Goal: Task Accomplishment & Management: Use online tool/utility

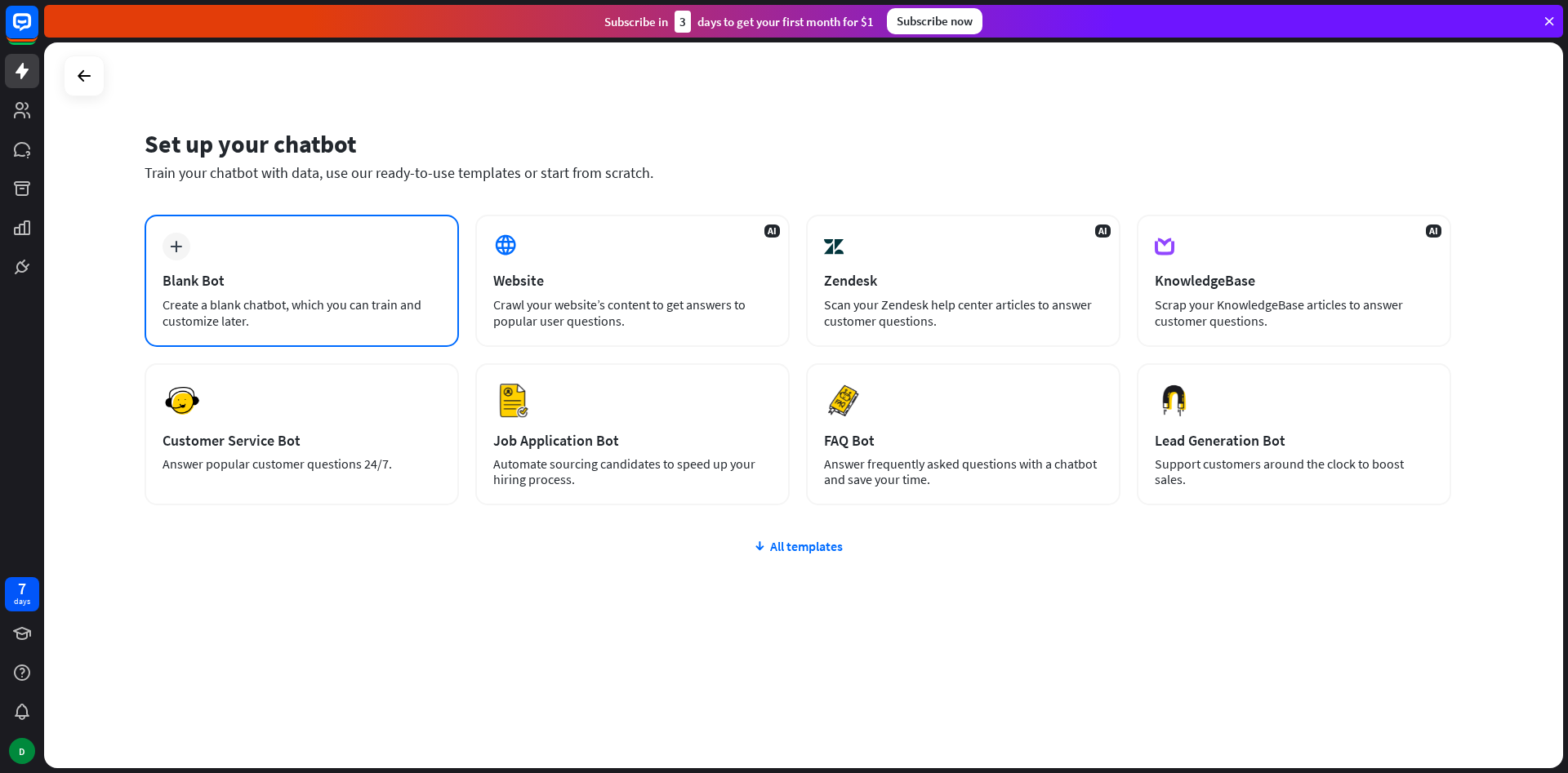
click at [281, 319] on div "Create a blank chatbot, which you can train and customize later." at bounding box center [301, 312] width 278 height 33
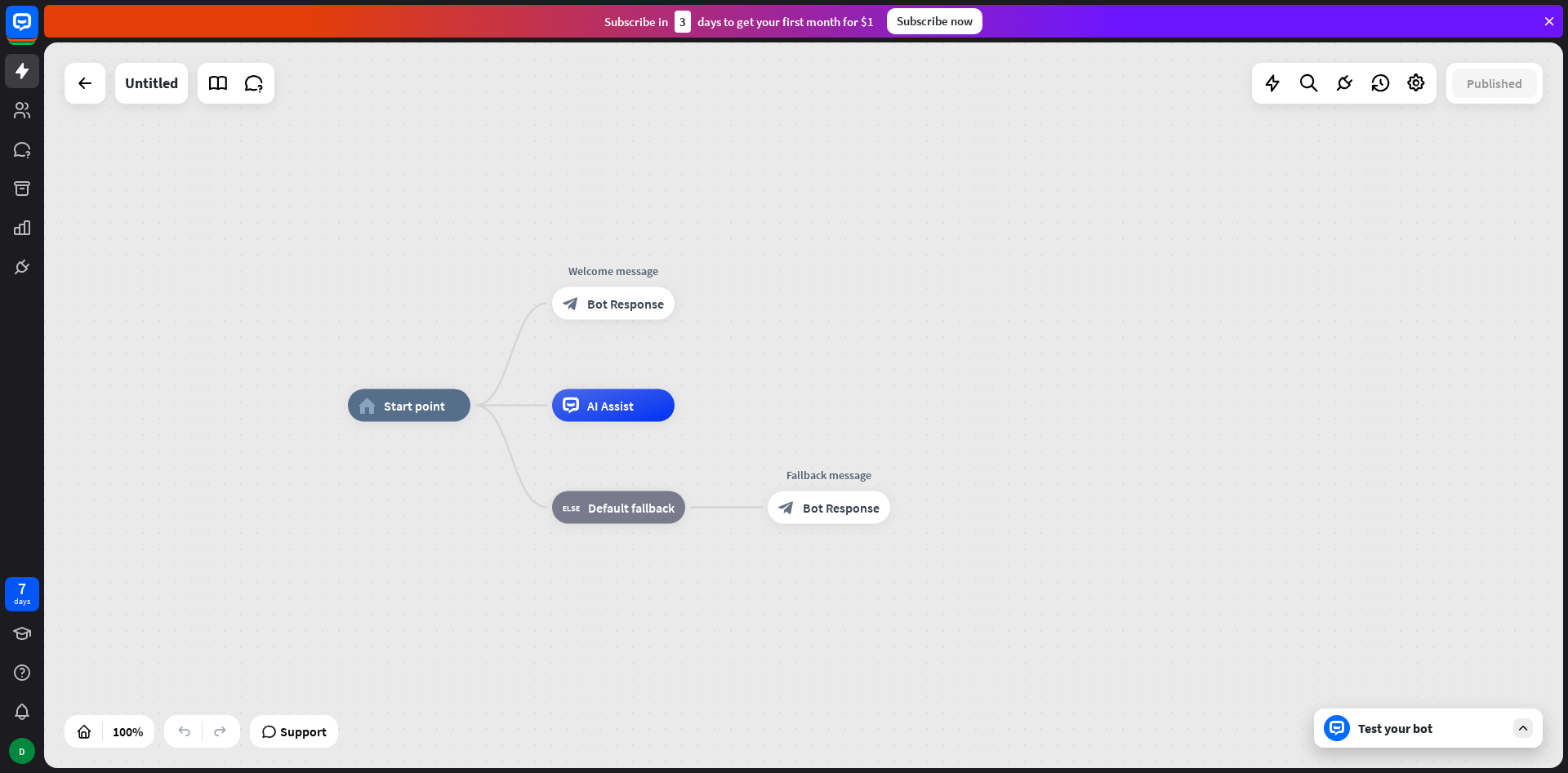
click at [1367, 727] on div "Test your bot" at bounding box center [1432, 727] width 147 height 16
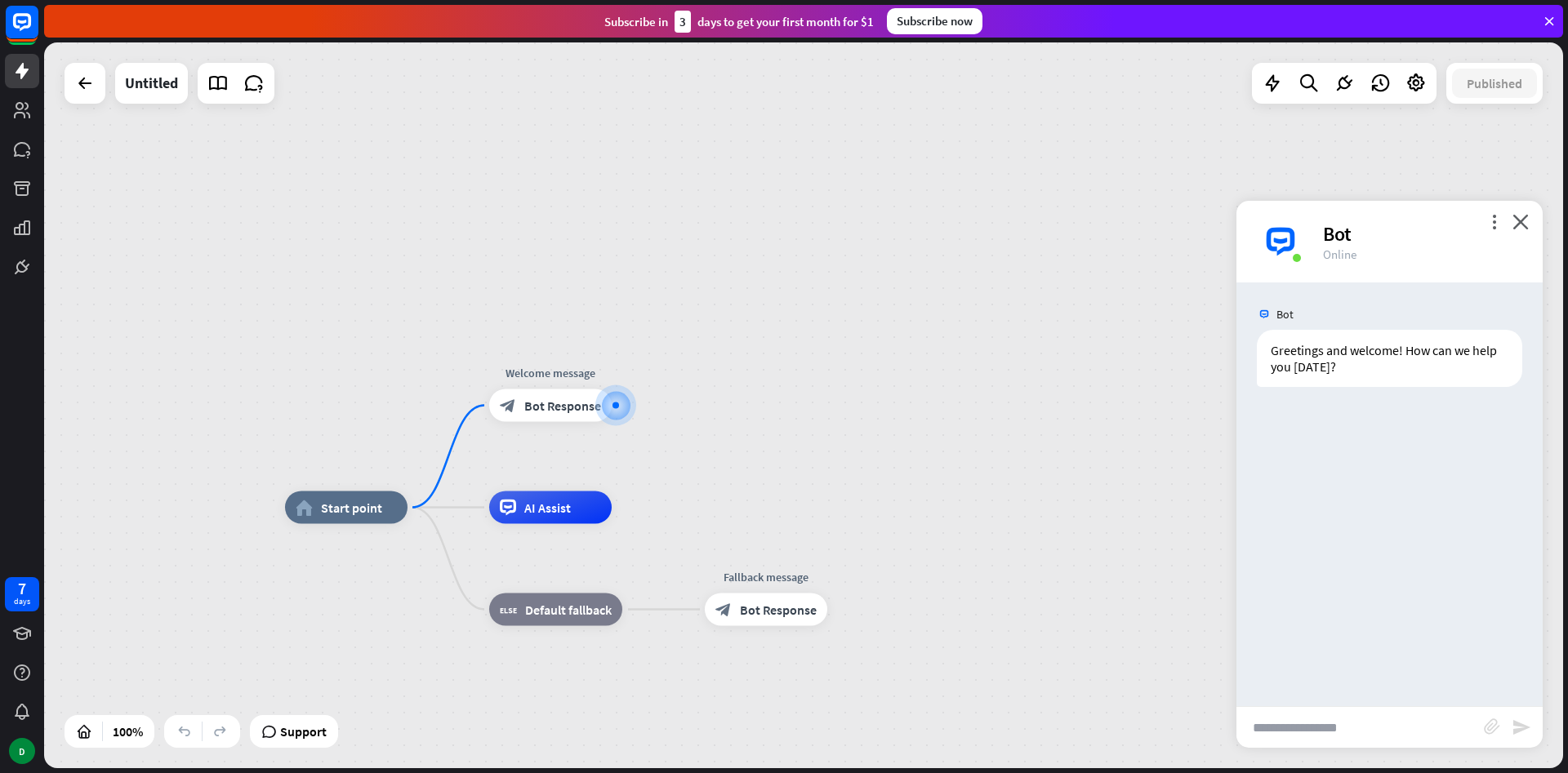
click at [1484, 223] on div "Bot" at bounding box center [1423, 234] width 200 height 25
click at [1494, 222] on icon "more_vert" at bounding box center [1494, 222] width 15 height 15
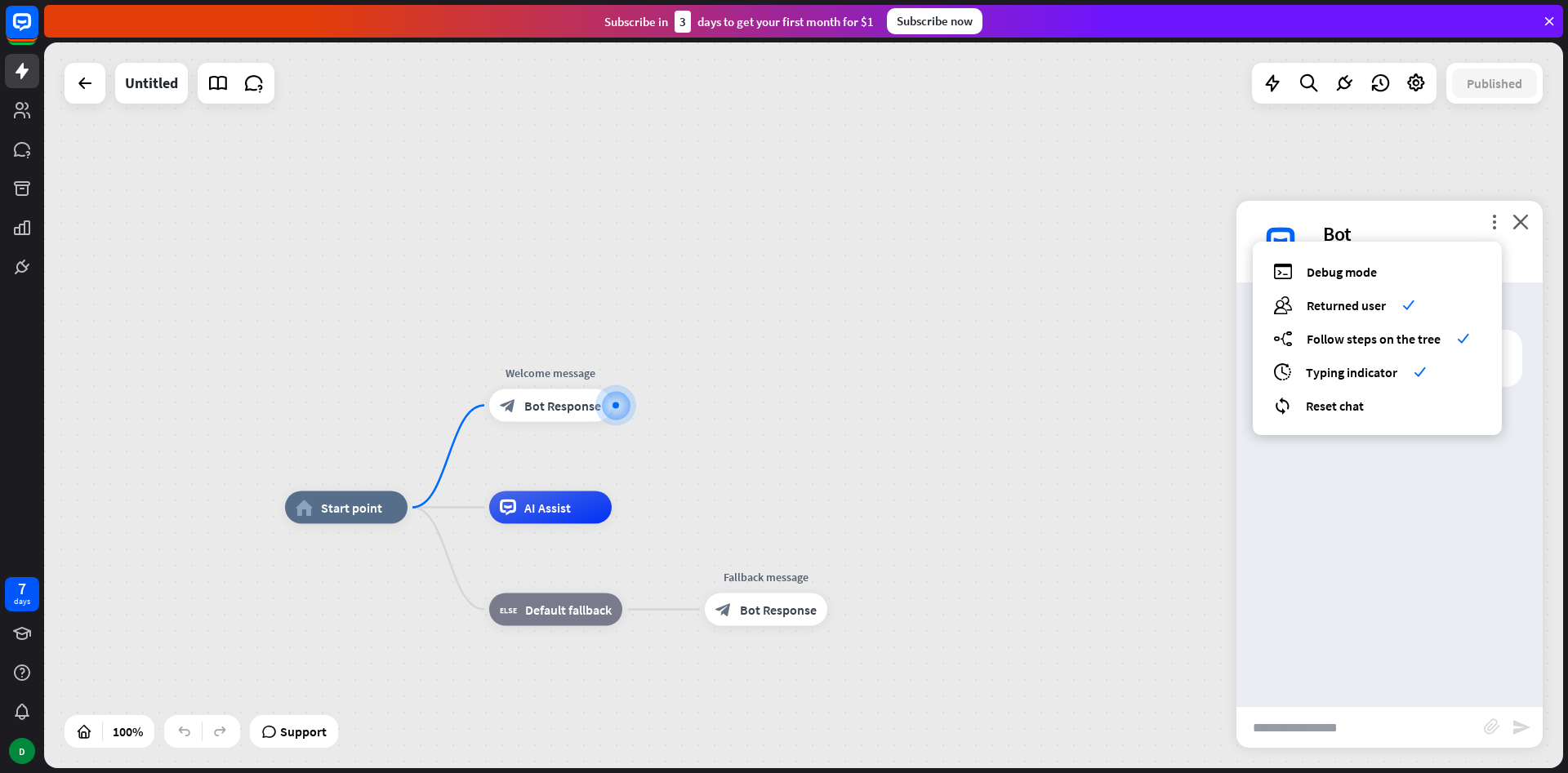
click at [1347, 464] on div "Bot Greetings and welcome! How can we help you [DATE]? [DATE] 2:11 PM Show JSON" at bounding box center [1389, 494] width 306 height 424
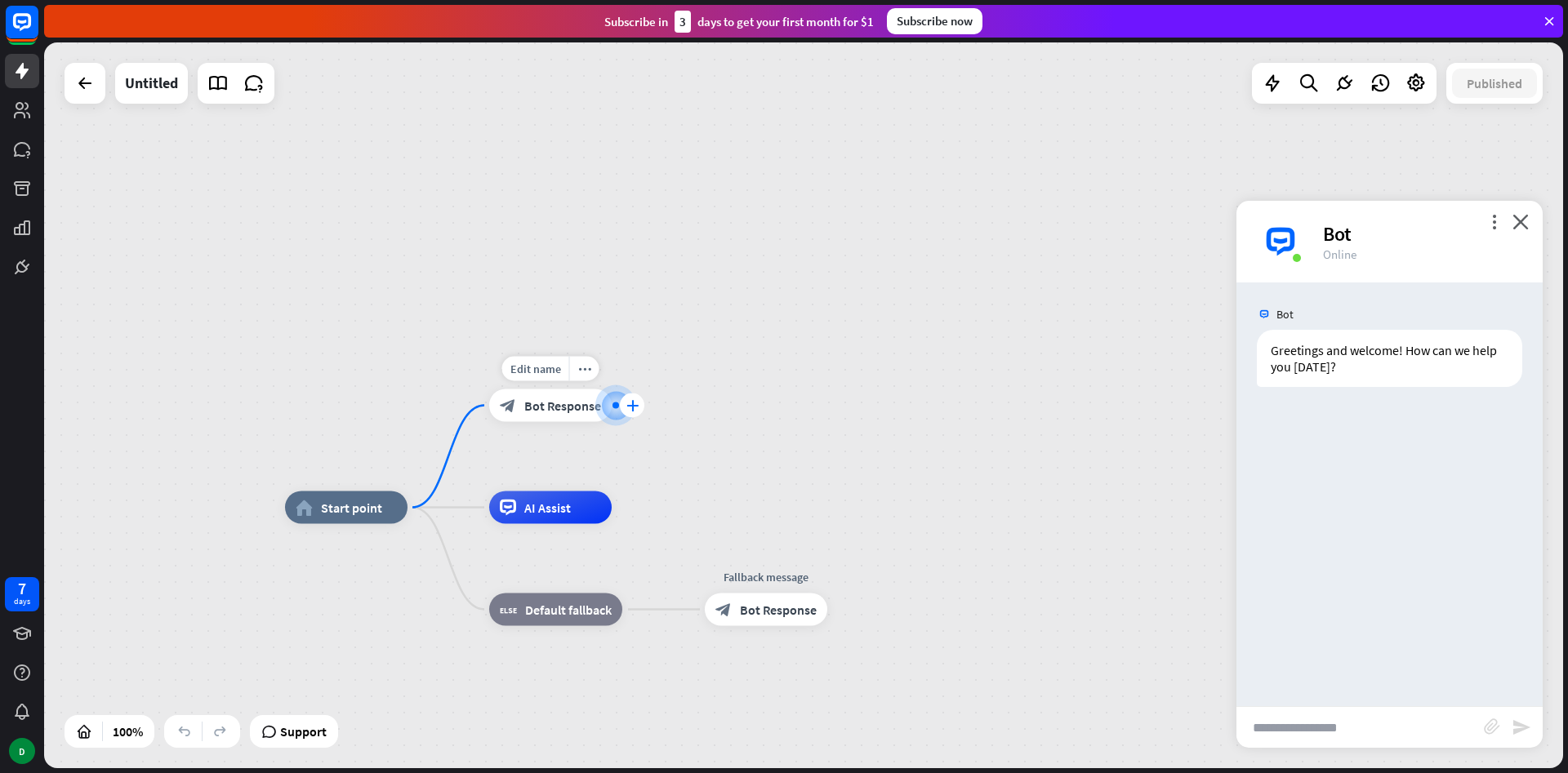
click at [629, 403] on icon "plus" at bounding box center [632, 406] width 12 height 12
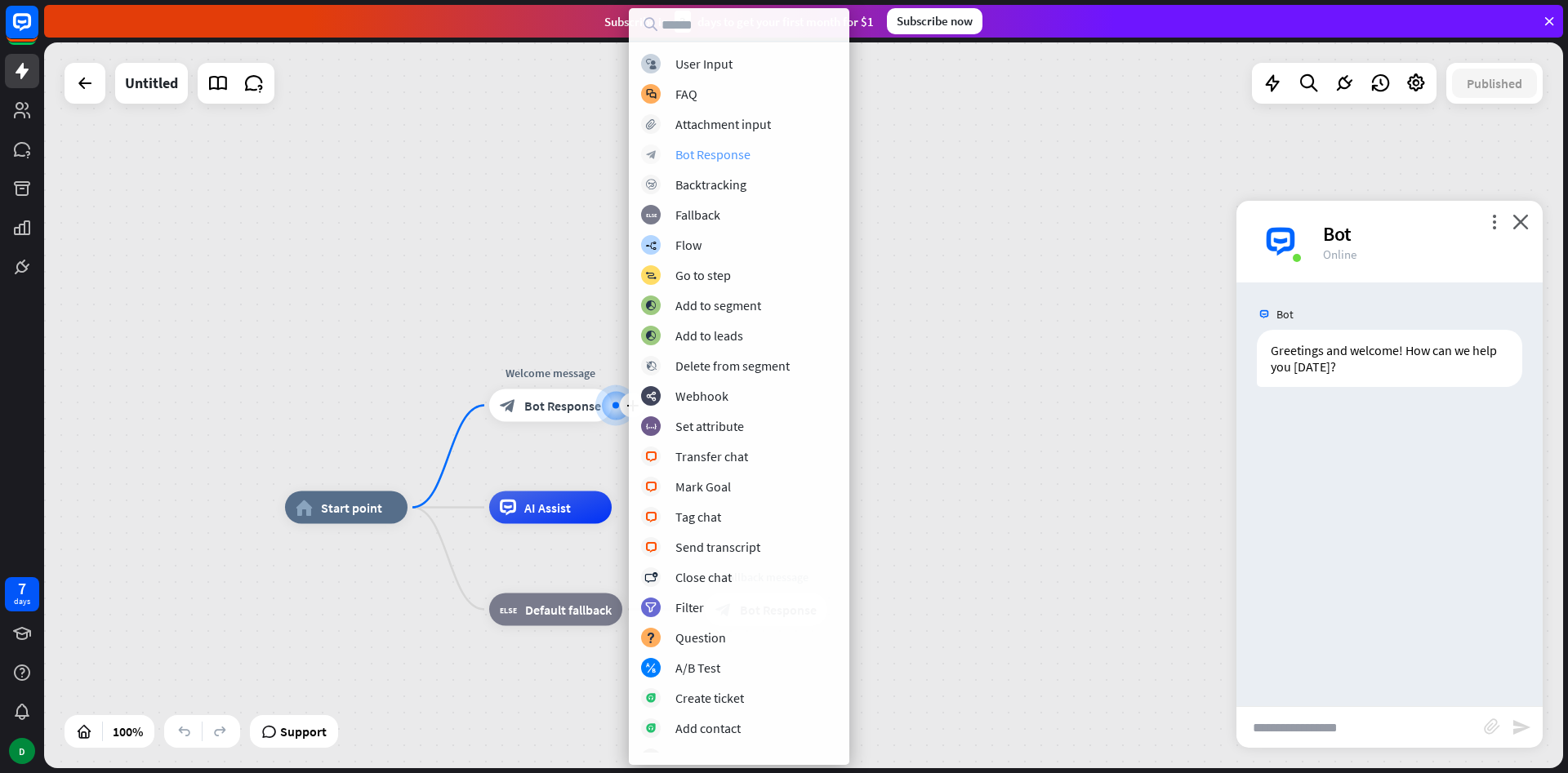
click at [685, 145] on div "block_bot_response Bot Response" at bounding box center [740, 154] width 196 height 19
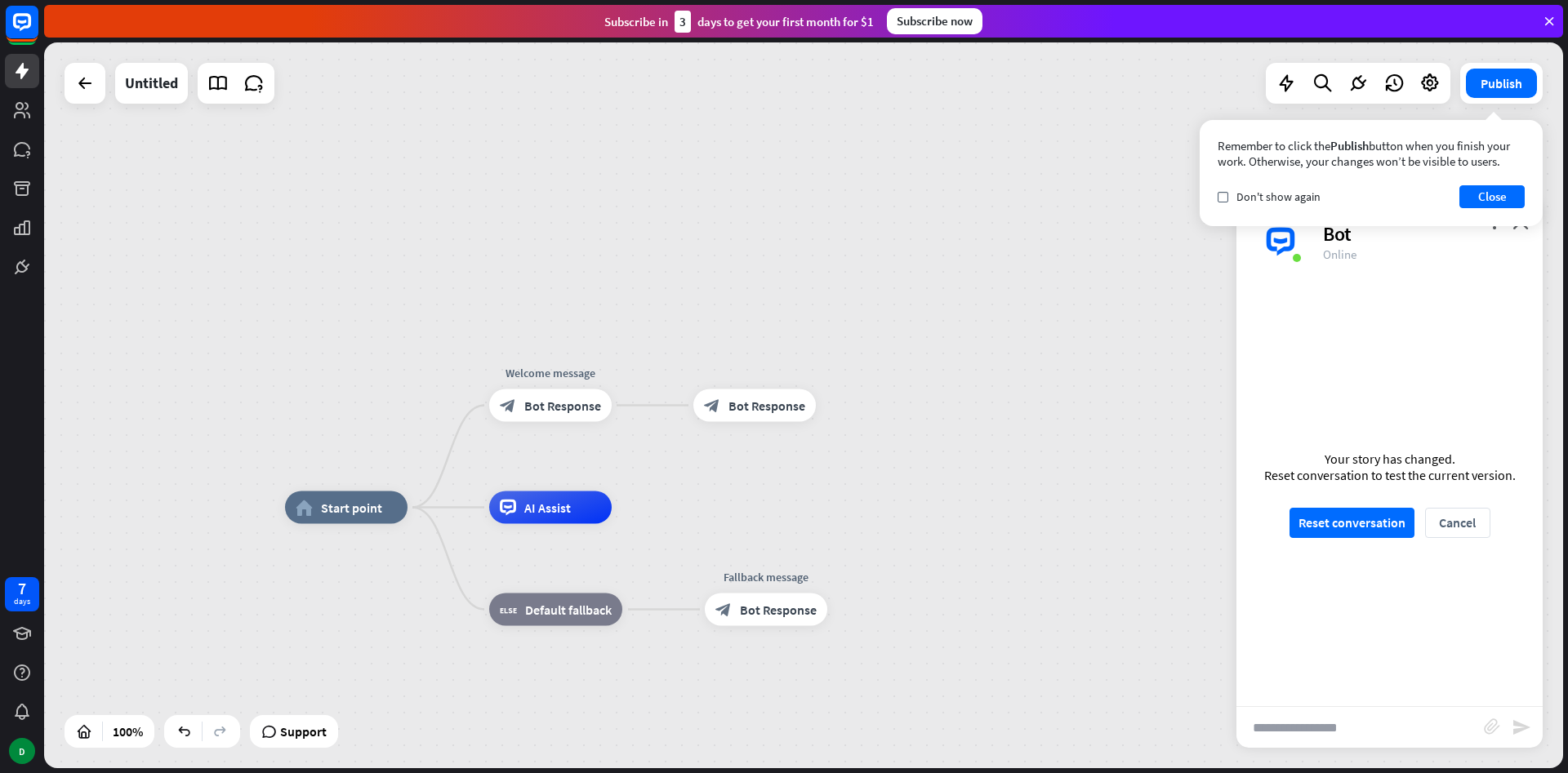
click at [1136, 225] on div "home_2 Start point Welcome message block_bot_response Bot Response block_bot_re…" at bounding box center [803, 405] width 1519 height 726
click at [557, 421] on div "block_bot_response Bot Response" at bounding box center [550, 405] width 123 height 33
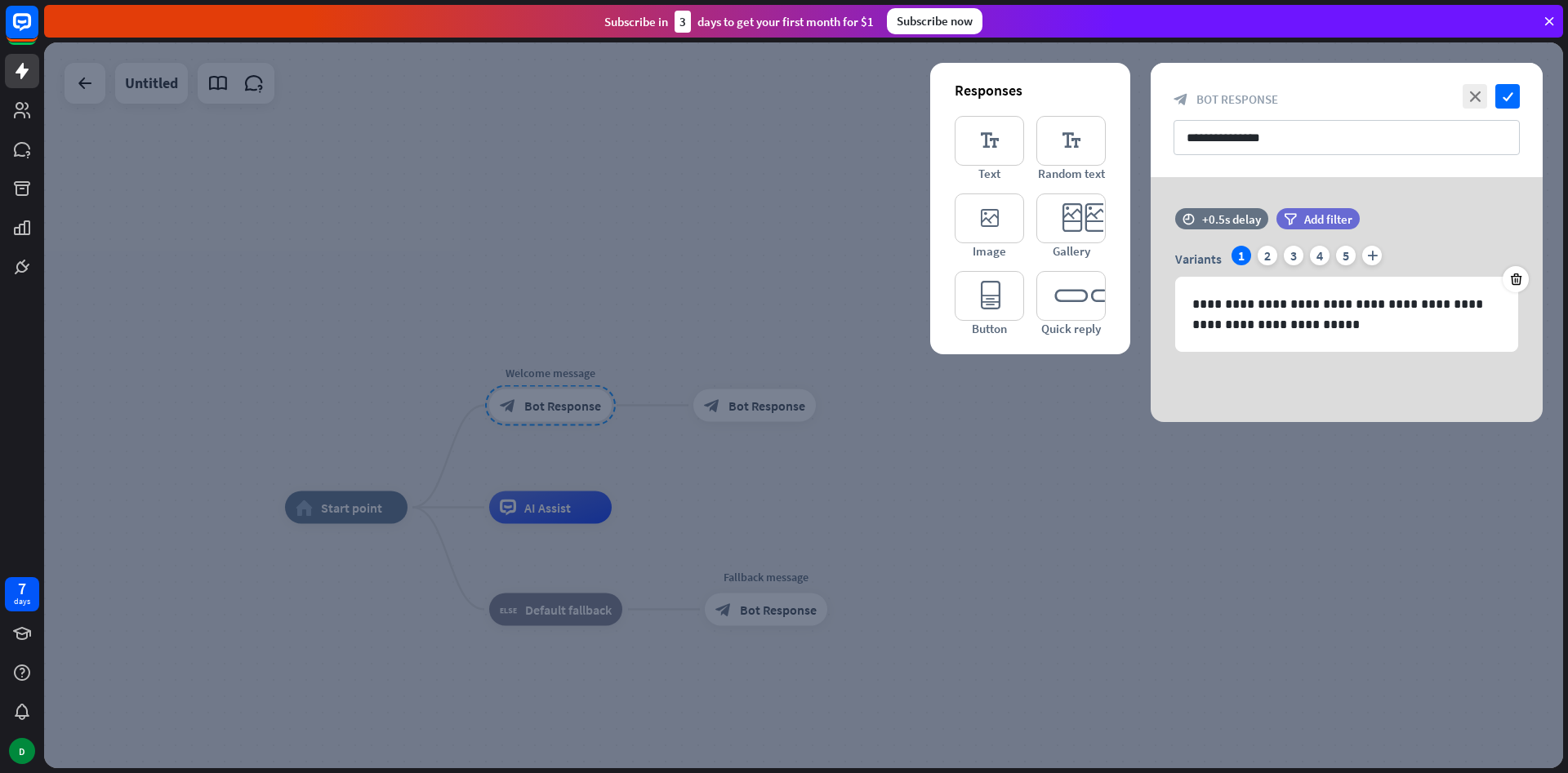
click at [685, 362] on div at bounding box center [803, 405] width 1519 height 726
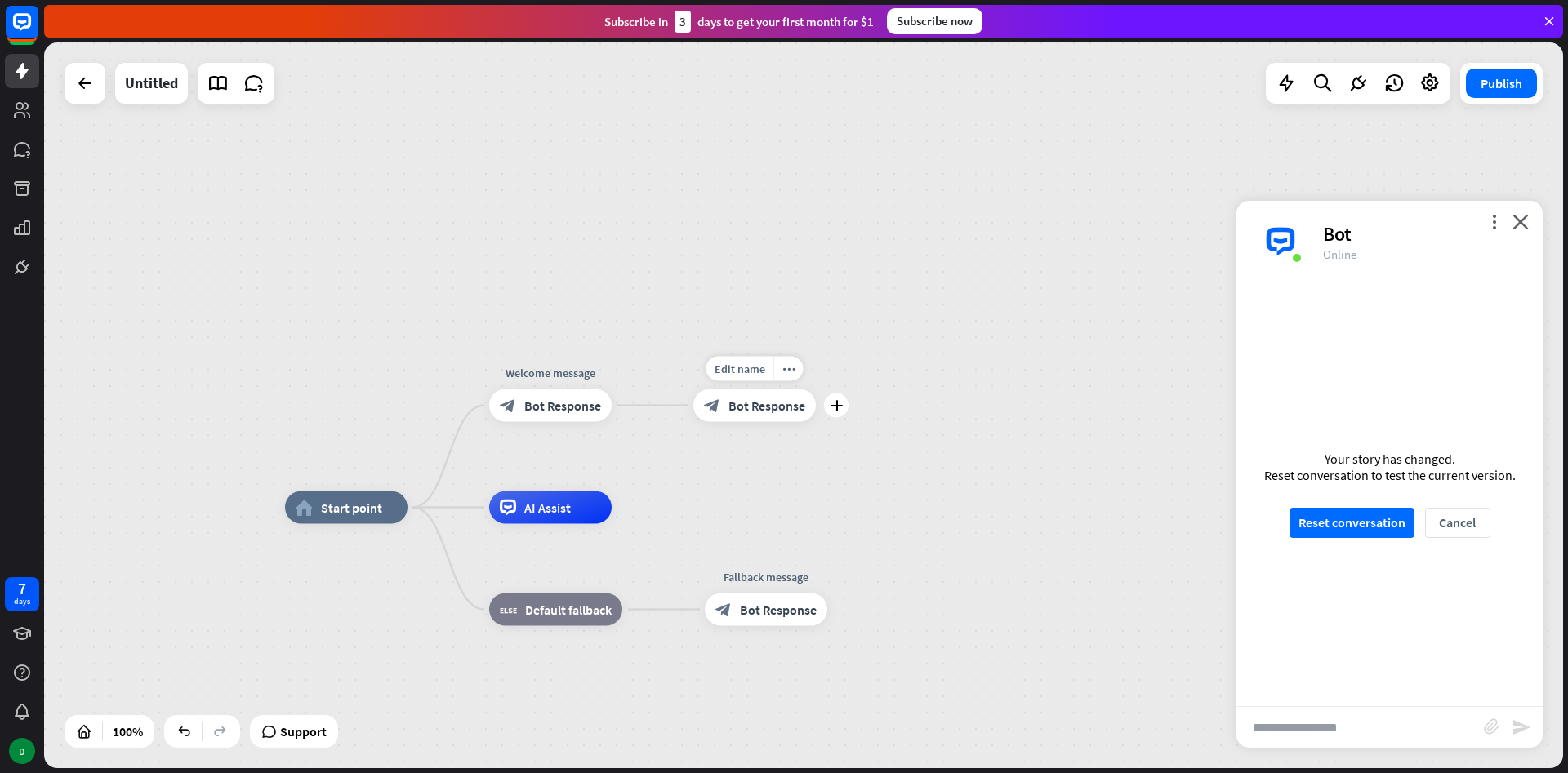
click at [731, 401] on span "Bot Response" at bounding box center [767, 405] width 77 height 16
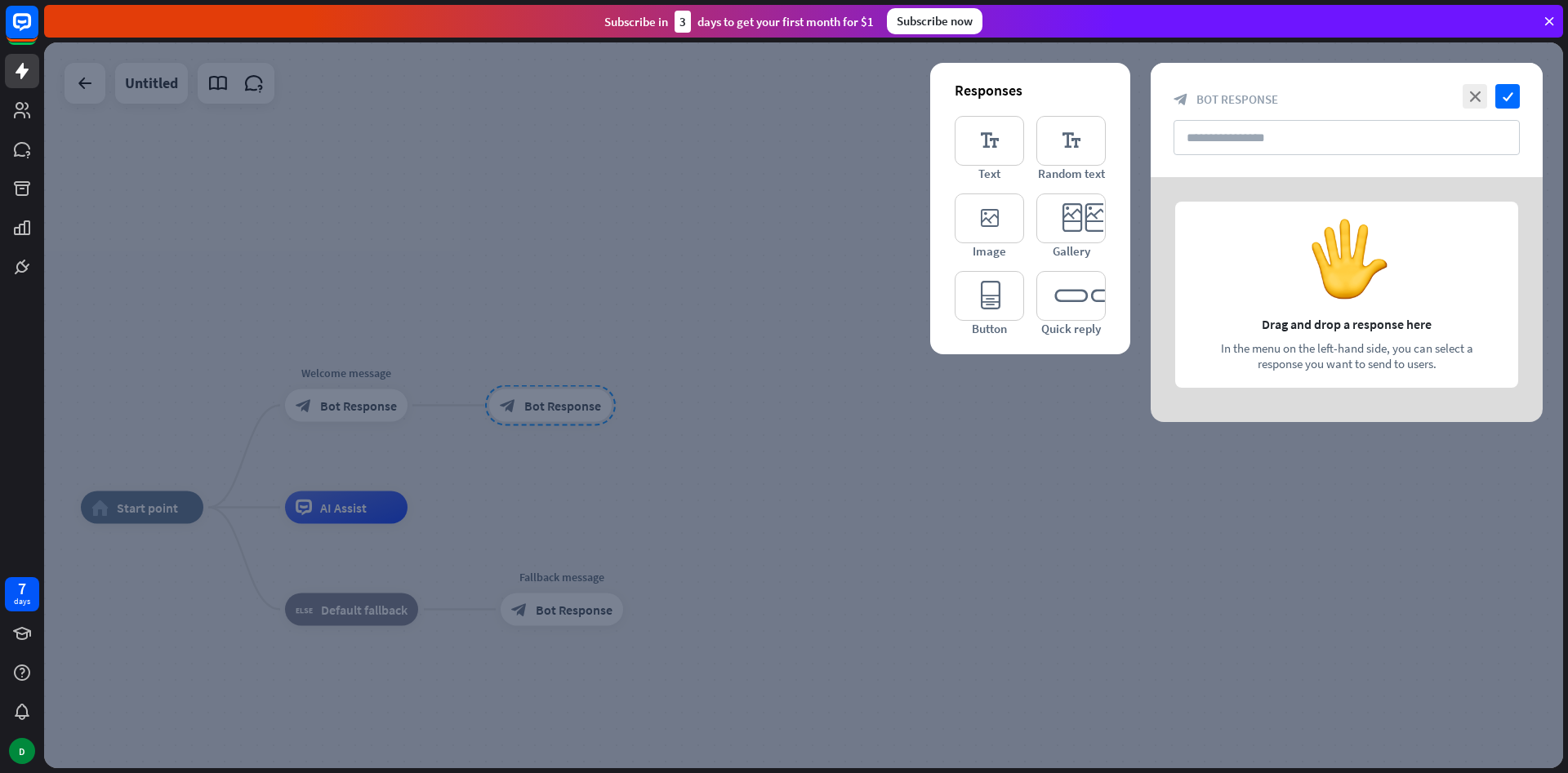
click at [1265, 307] on div at bounding box center [1346, 299] width 392 height 245
click at [1232, 145] on input "text" at bounding box center [1346, 138] width 346 height 36
click at [1173, 496] on div at bounding box center [803, 405] width 1519 height 726
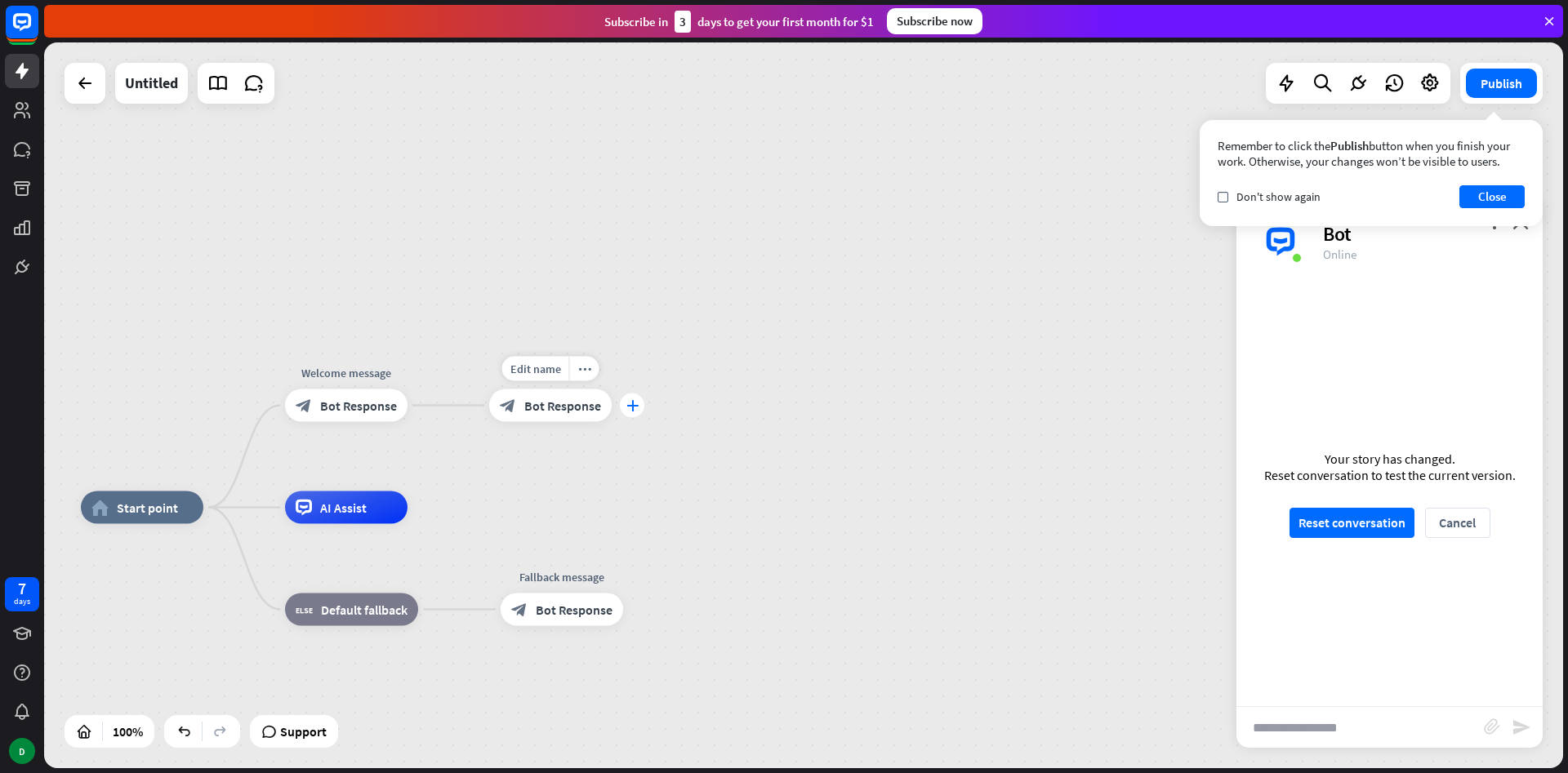
click at [629, 410] on icon "plus" at bounding box center [632, 406] width 12 height 12
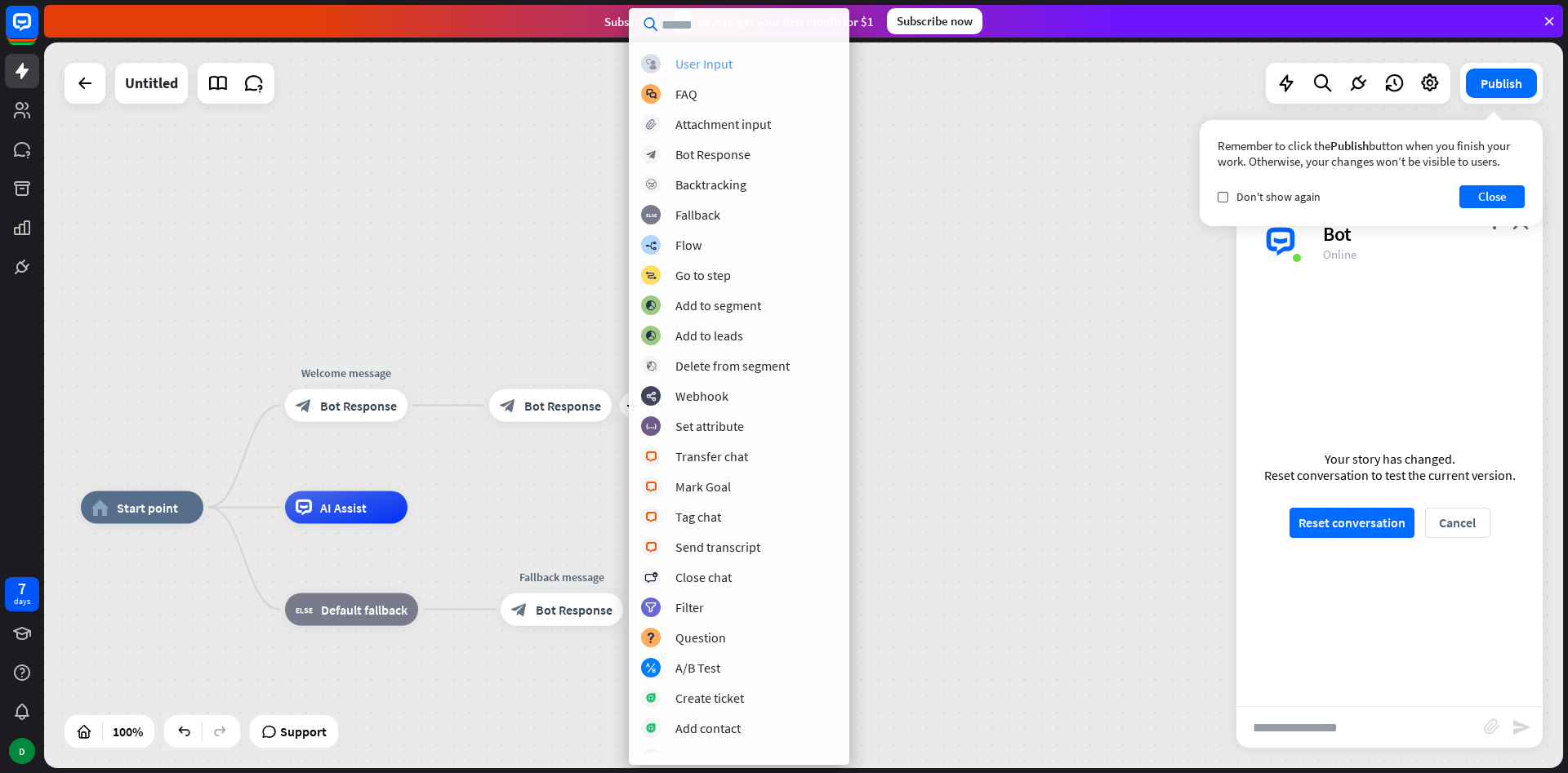
click at [723, 58] on div "User Input" at bounding box center [704, 63] width 58 height 16
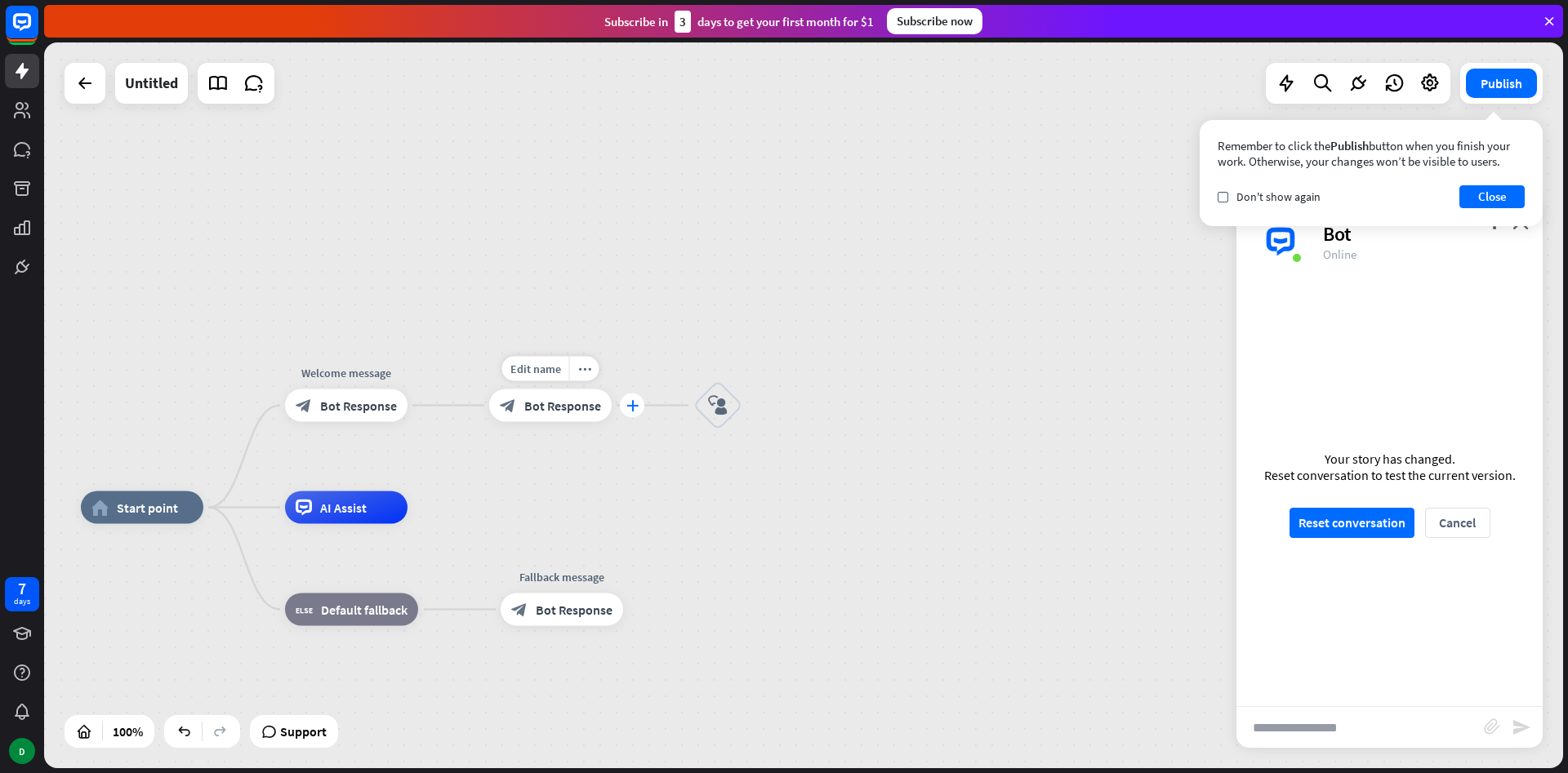
click at [624, 411] on div "plus" at bounding box center [632, 405] width 25 height 25
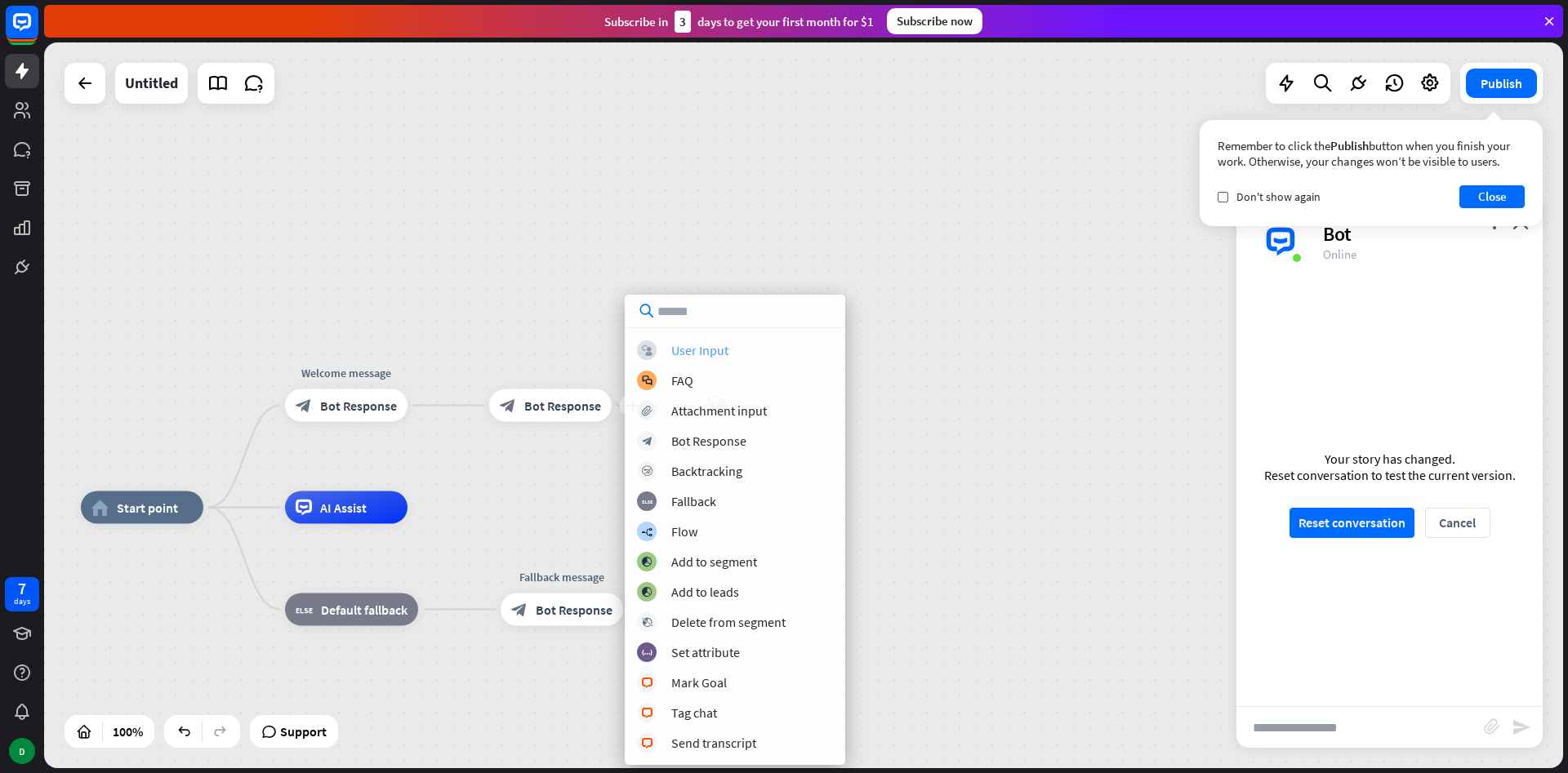
click at [682, 354] on div "User Input" at bounding box center [700, 349] width 58 height 16
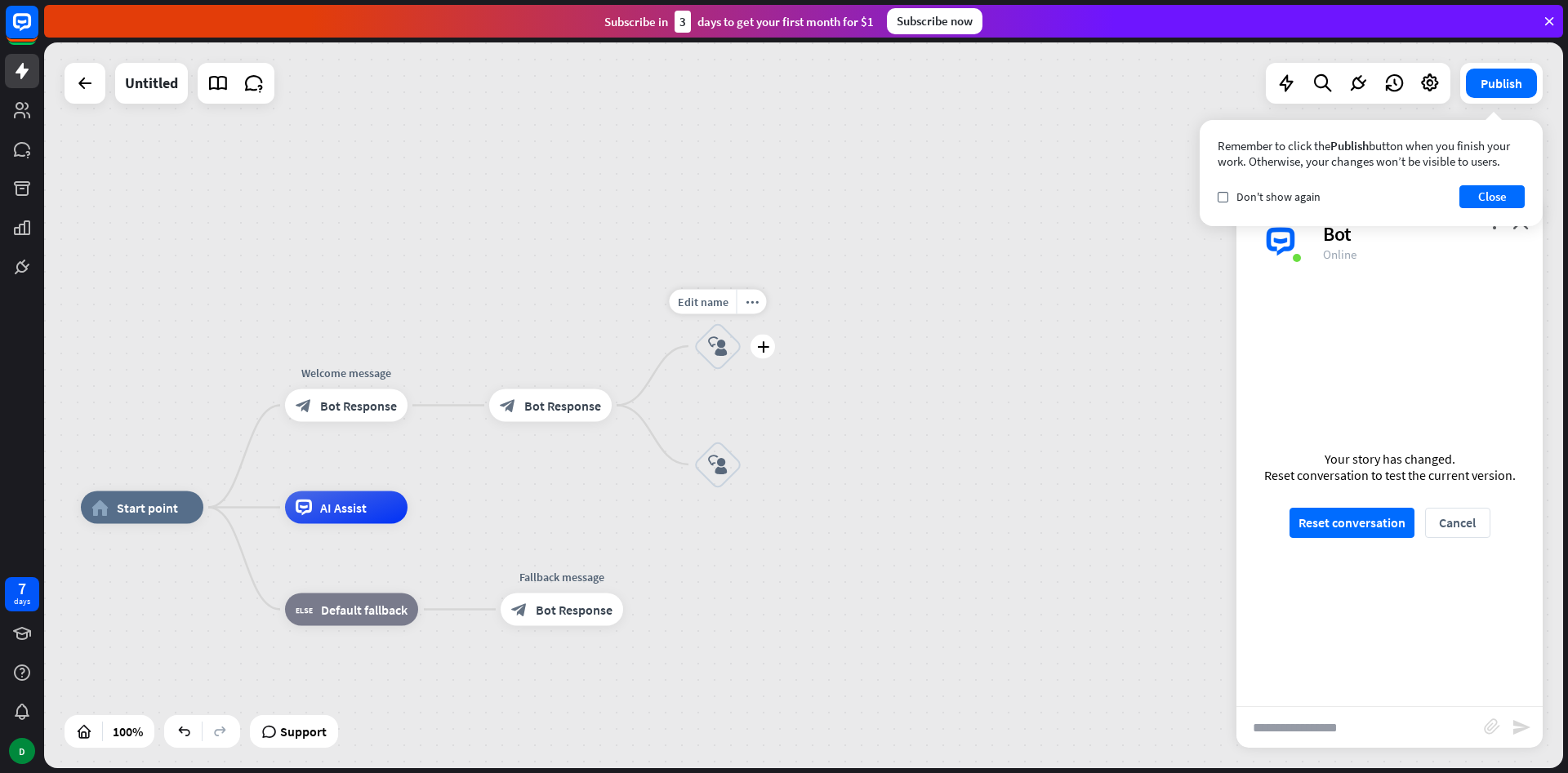
click at [715, 348] on icon "block_user_input" at bounding box center [718, 346] width 19 height 19
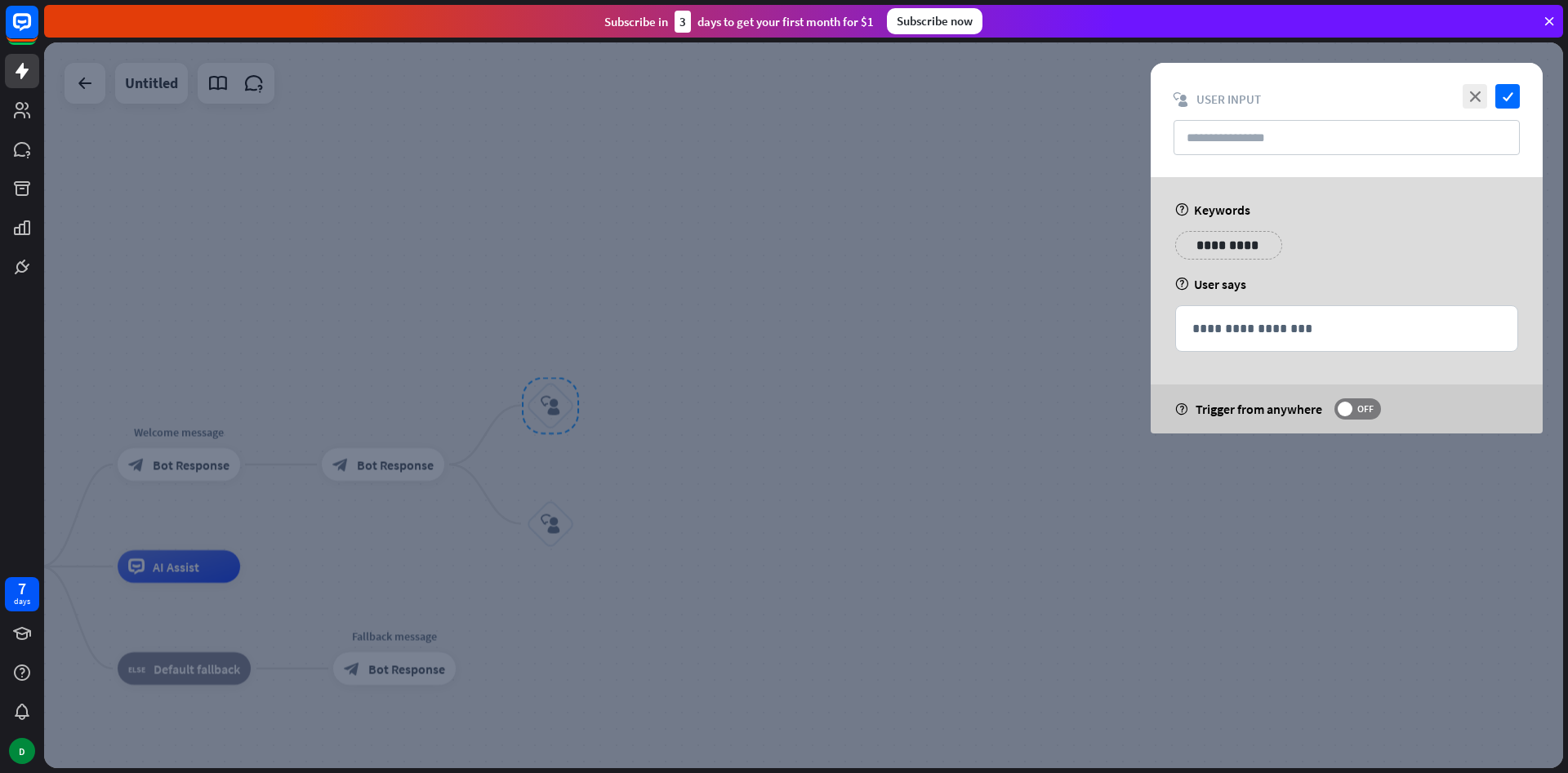
click at [1269, 238] on div "**********" at bounding box center [1229, 245] width 107 height 29
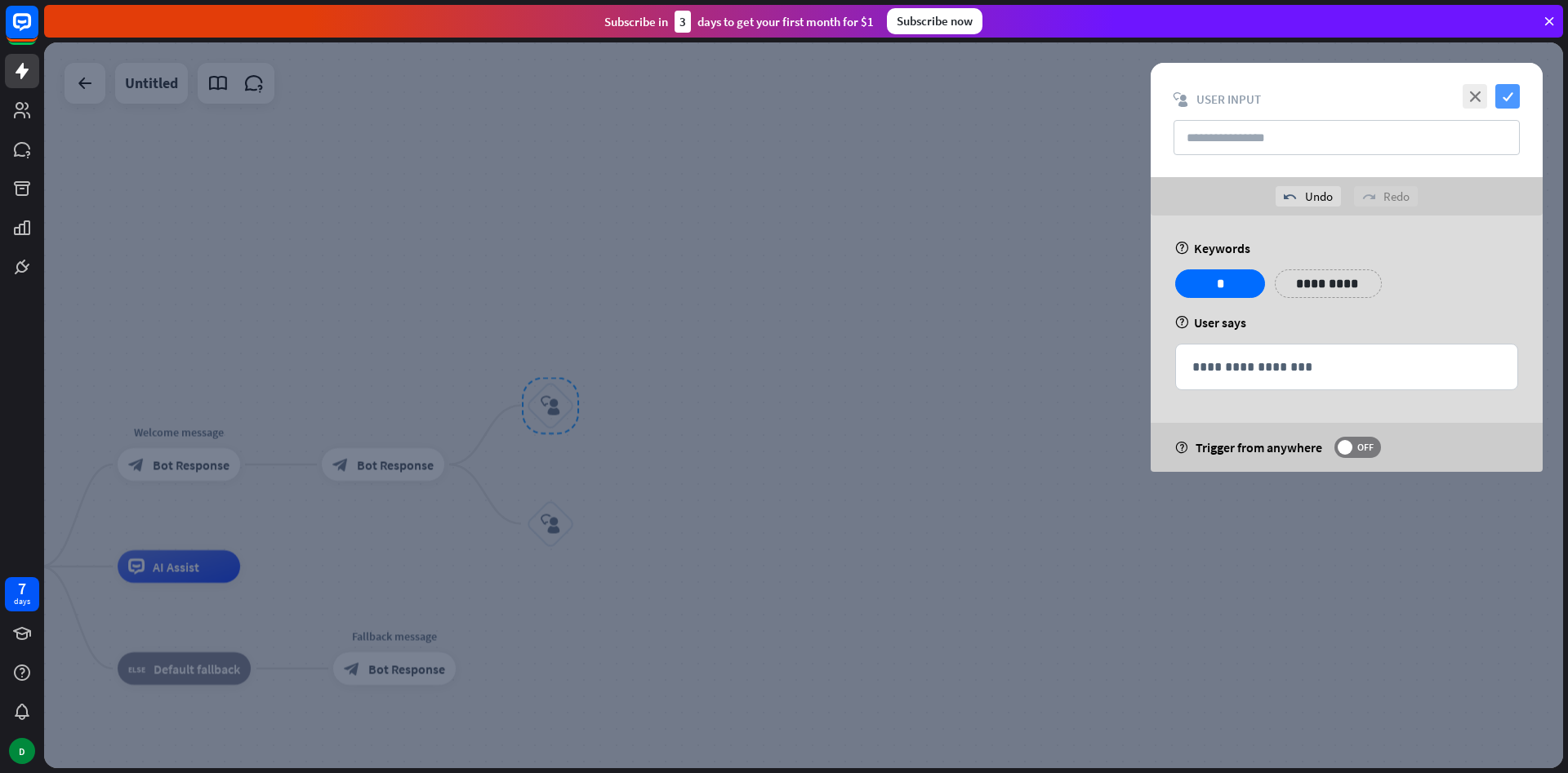
click at [1505, 86] on icon "check" at bounding box center [1507, 96] width 25 height 25
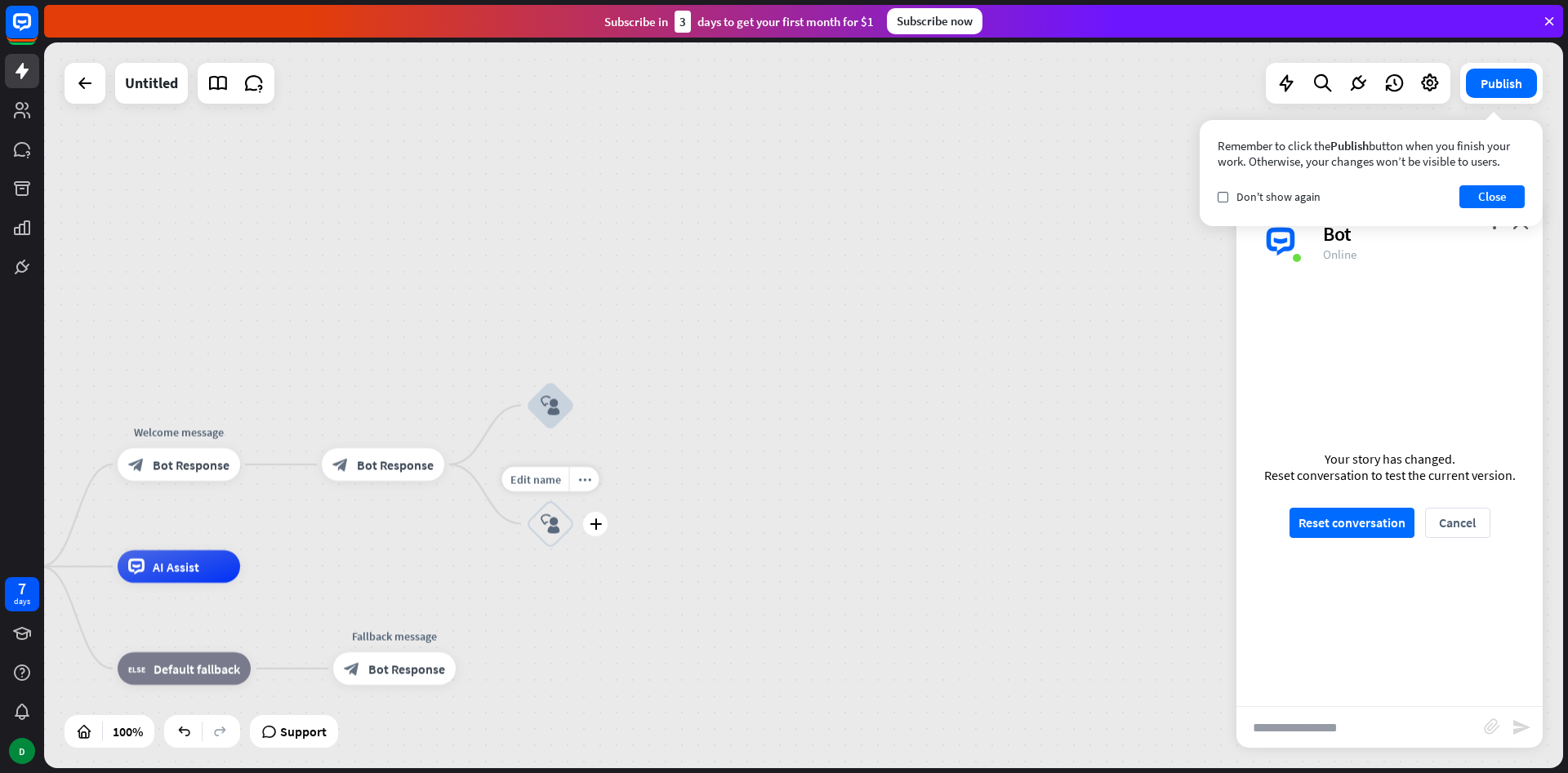
click at [545, 535] on div "block_user_input" at bounding box center [551, 524] width 49 height 49
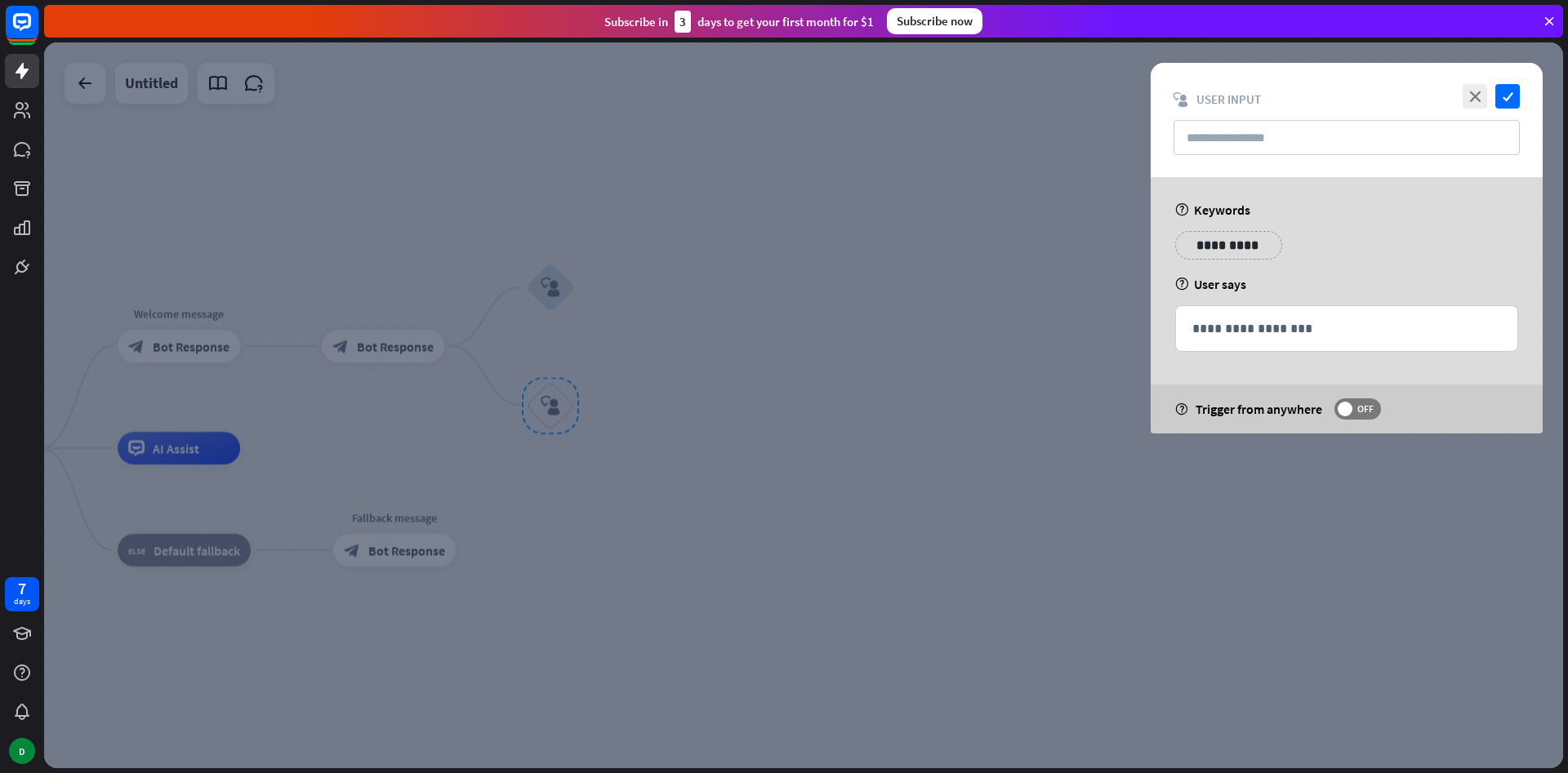
click at [1190, 236] on p "**********" at bounding box center [1228, 245] width 82 height 20
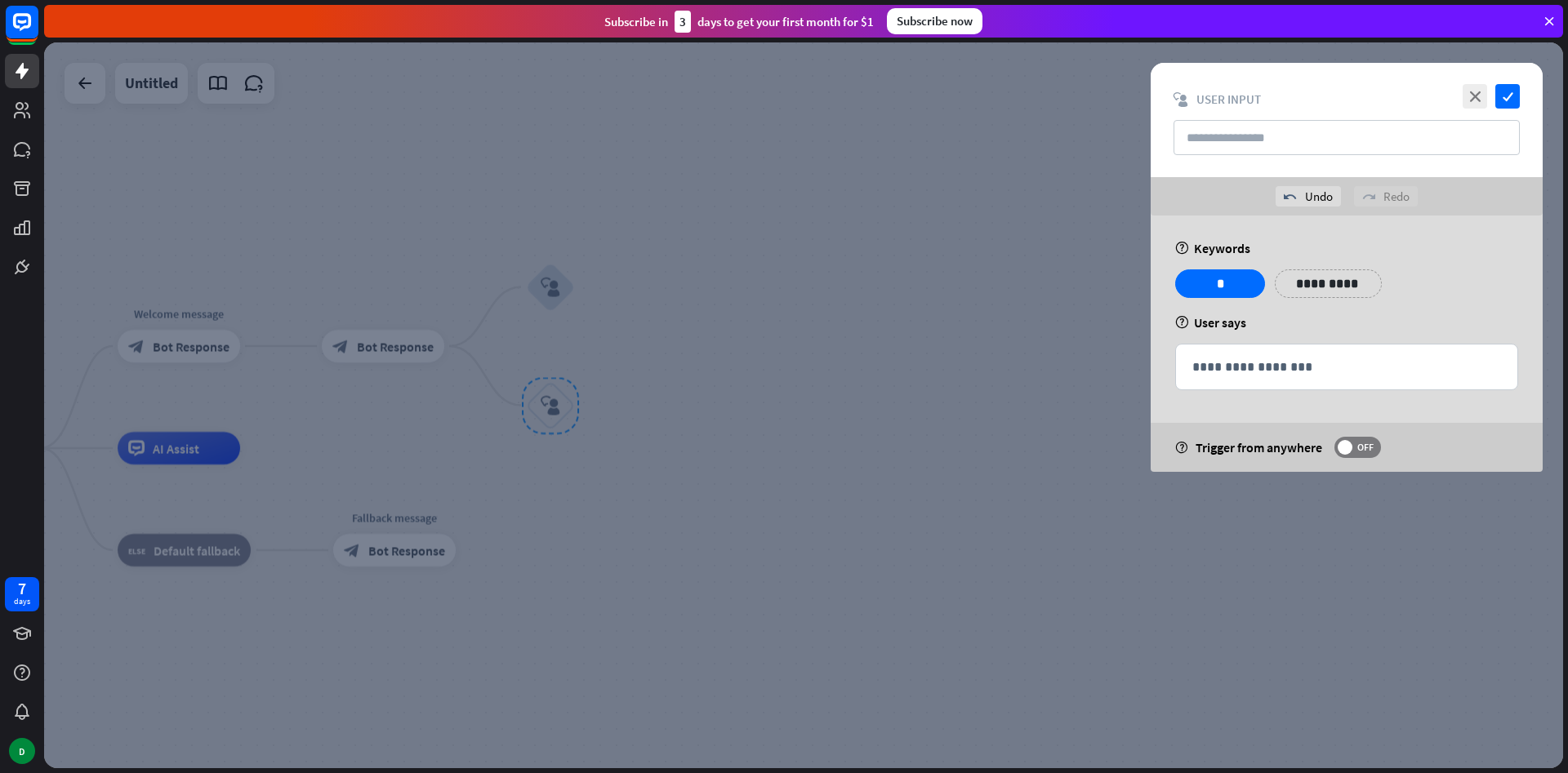
click at [1502, 79] on div "close check block_user_input User Input" at bounding box center [1346, 119] width 392 height 114
click at [1505, 97] on icon "check" at bounding box center [1507, 96] width 25 height 25
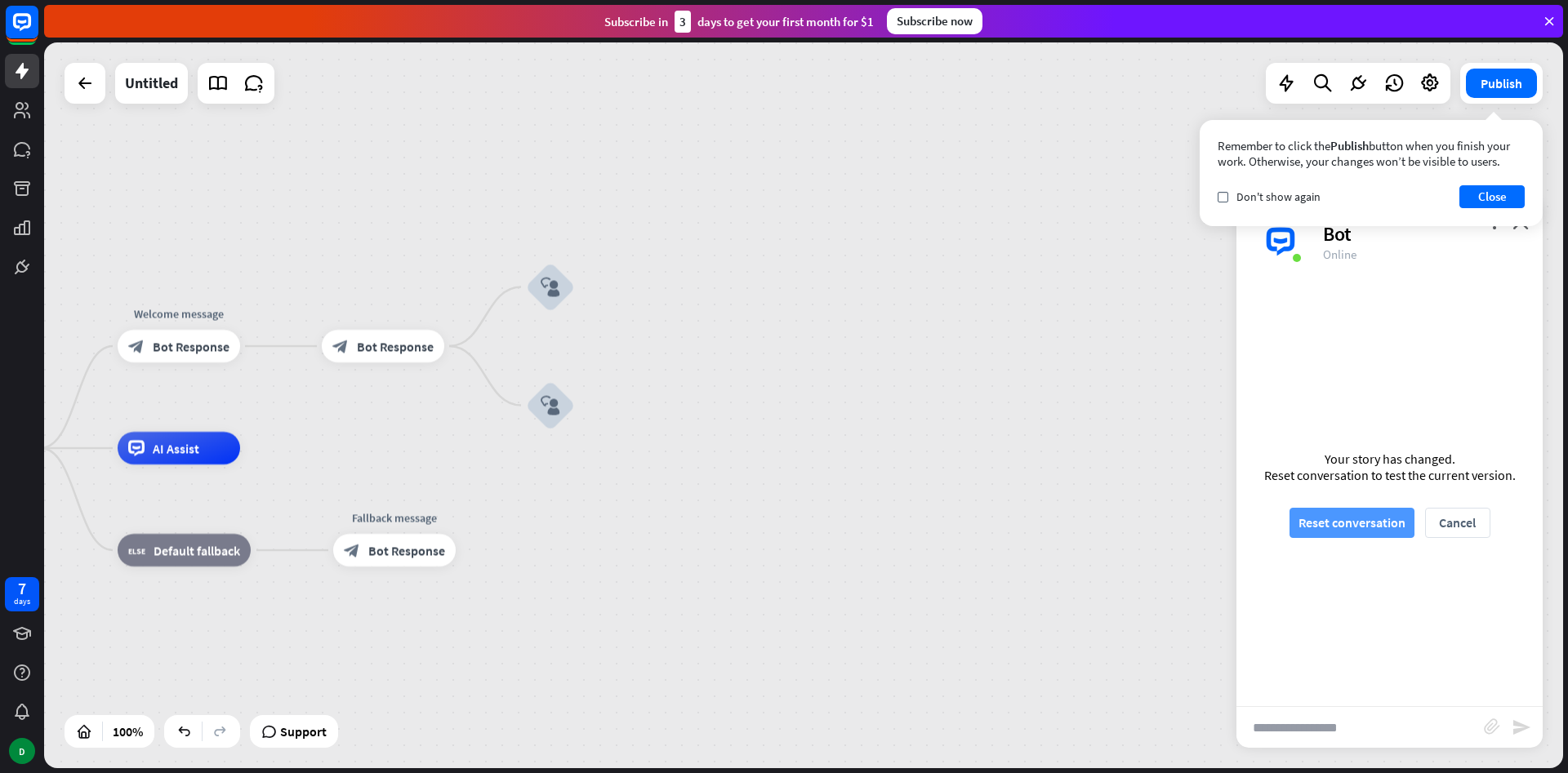
click at [1328, 517] on button "Reset conversation" at bounding box center [1352, 523] width 125 height 30
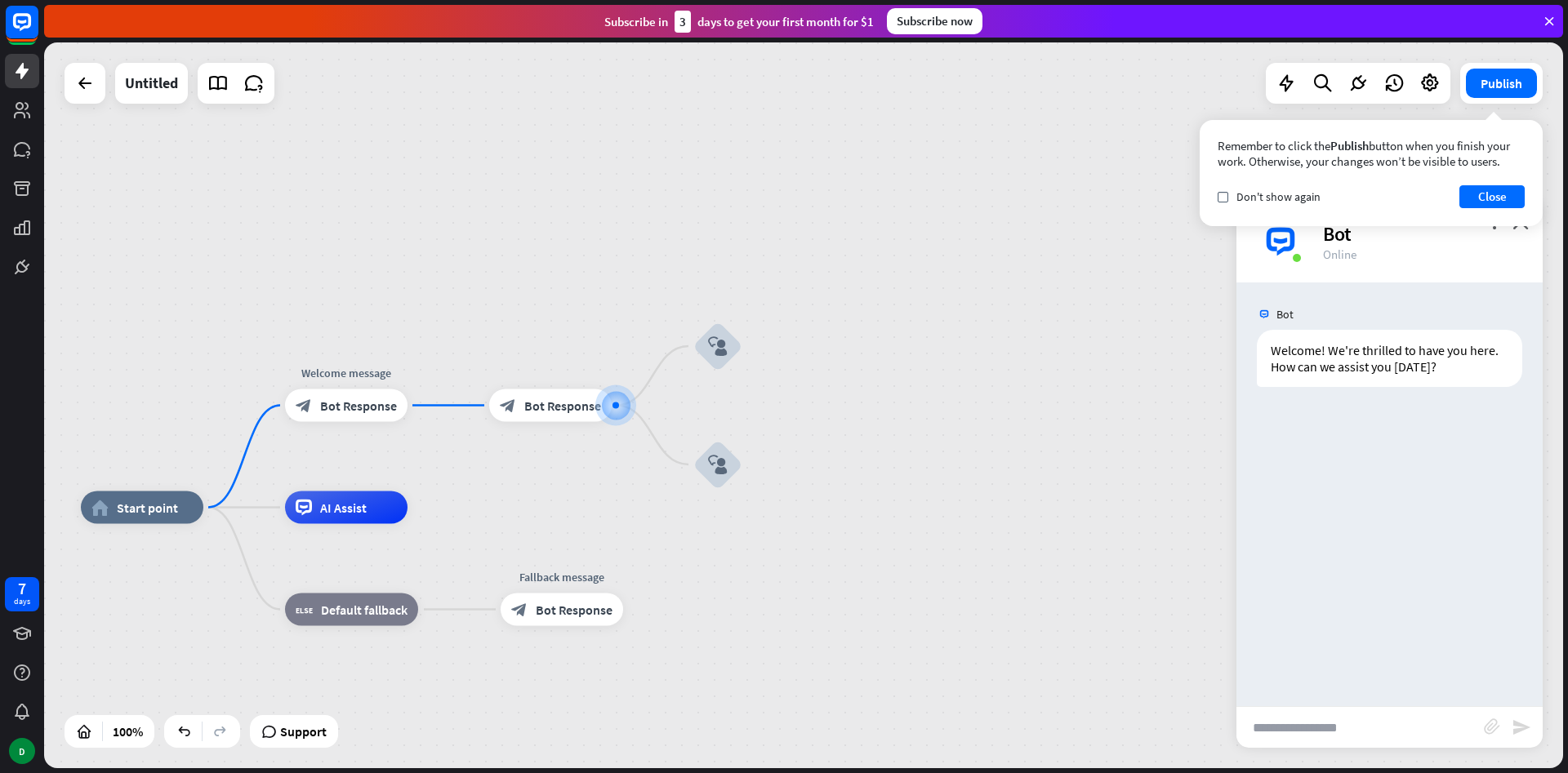
click at [1136, 262] on div "home_2 Start point Welcome message block_bot_response Bot Response block_bot_re…" at bounding box center [803, 405] width 1519 height 726
click at [16, 742] on div "D" at bounding box center [22, 751] width 35 height 35
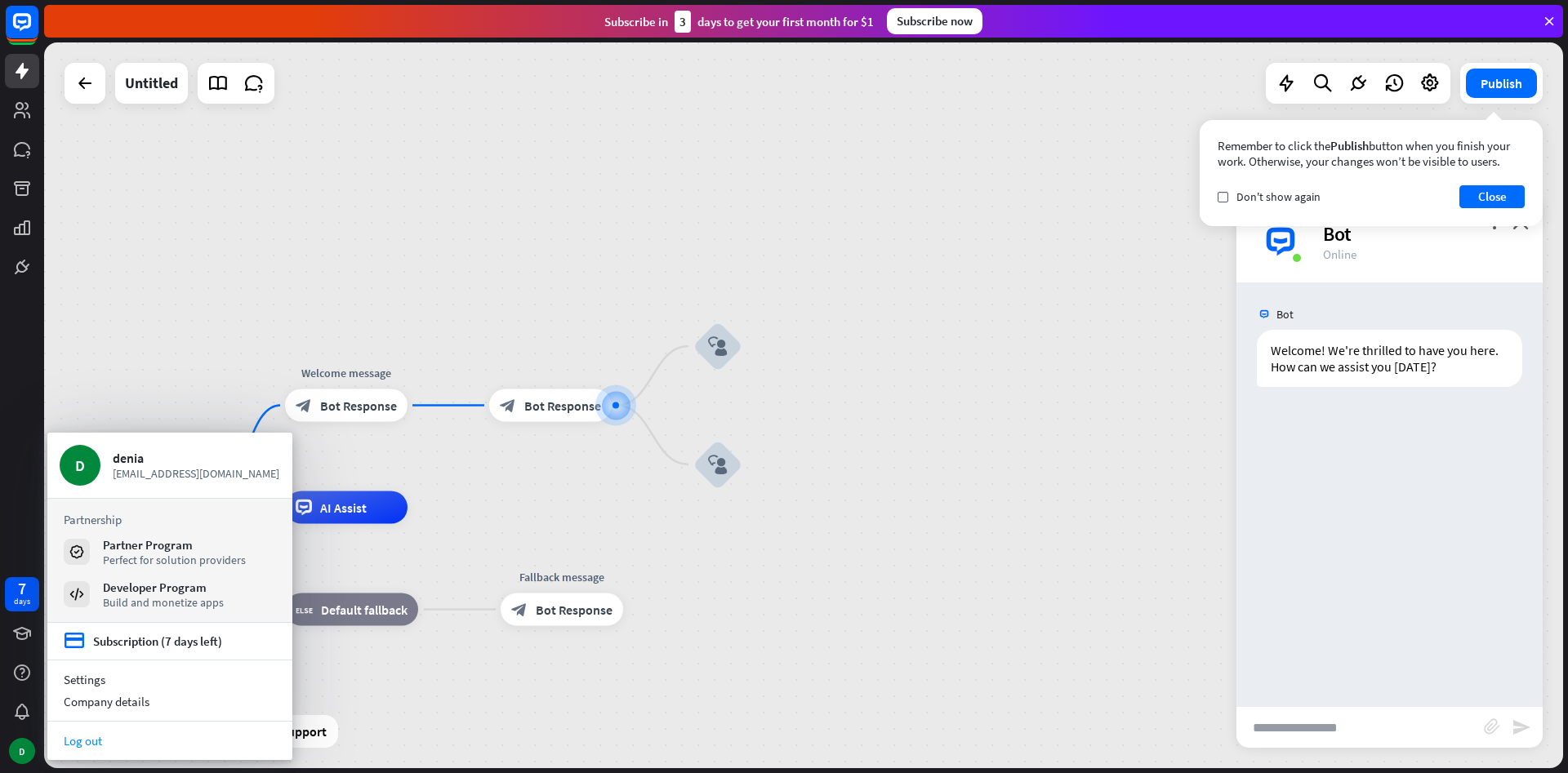
click at [96, 737] on link "Log out" at bounding box center [170, 741] width 245 height 22
